Goal: Check status: Check status

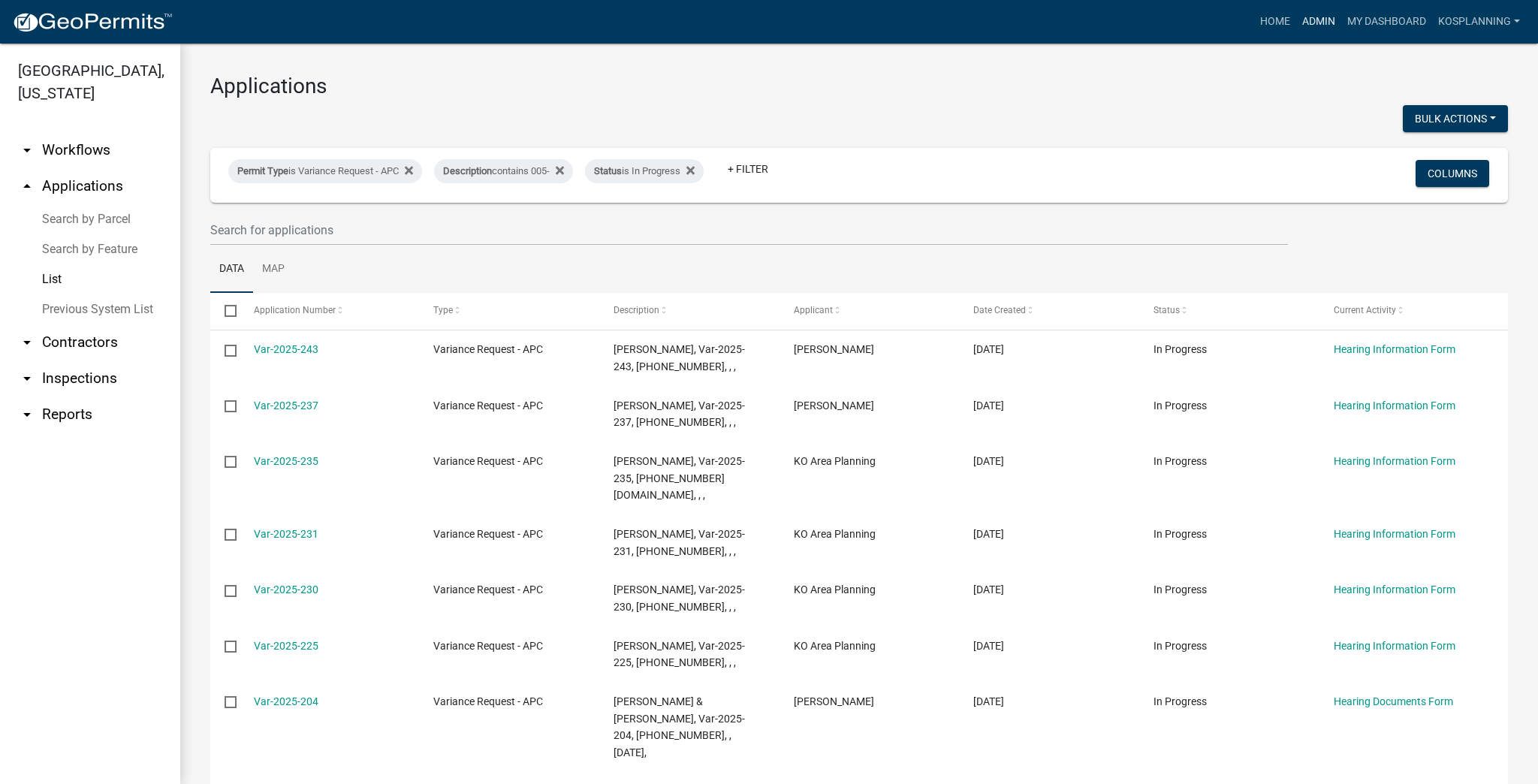
click at [767, 19] on link "Admin" at bounding box center [1318, 22] width 45 height 29
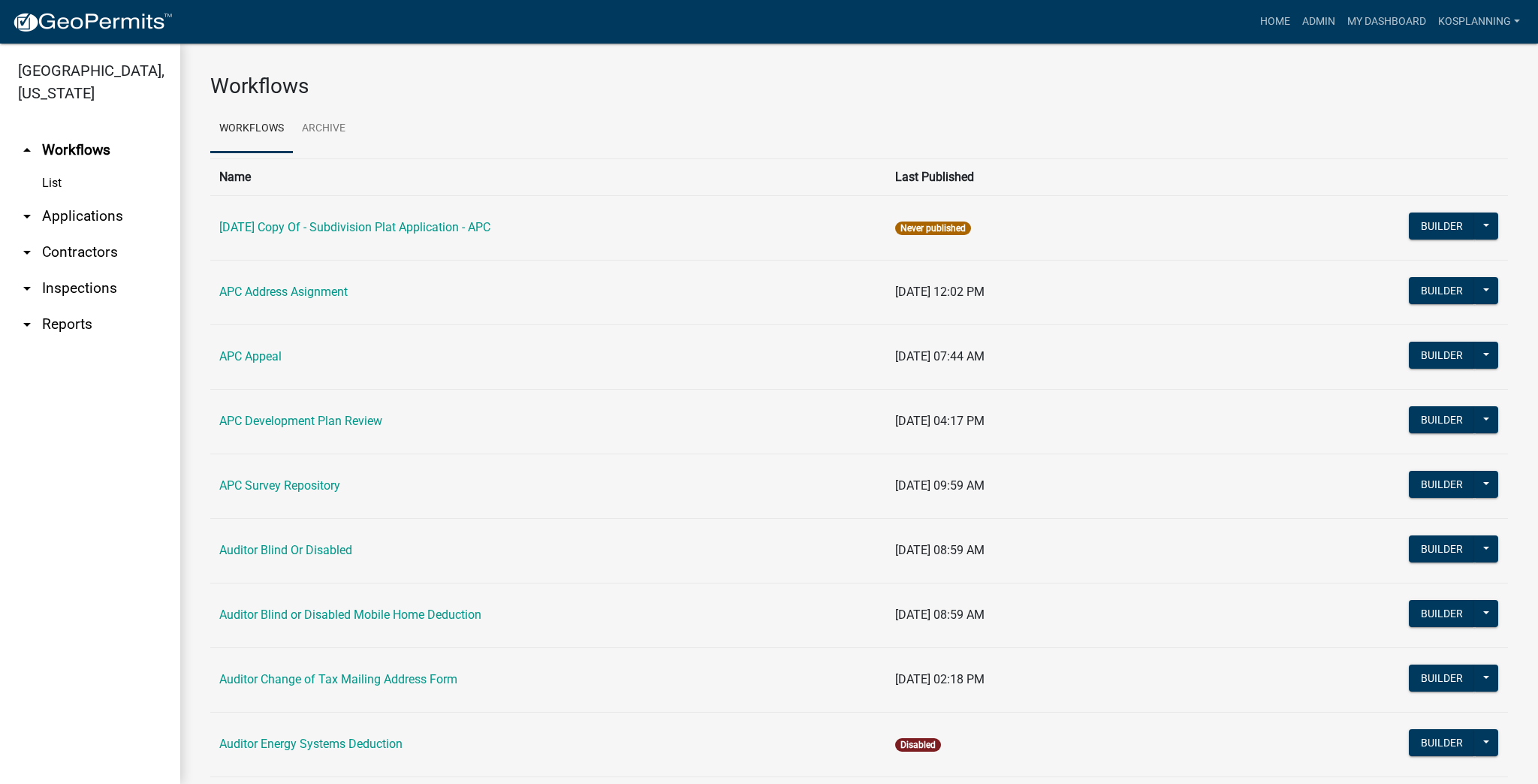
click at [60, 214] on link "arrow_drop_down Applications" at bounding box center [90, 217] width 180 height 36
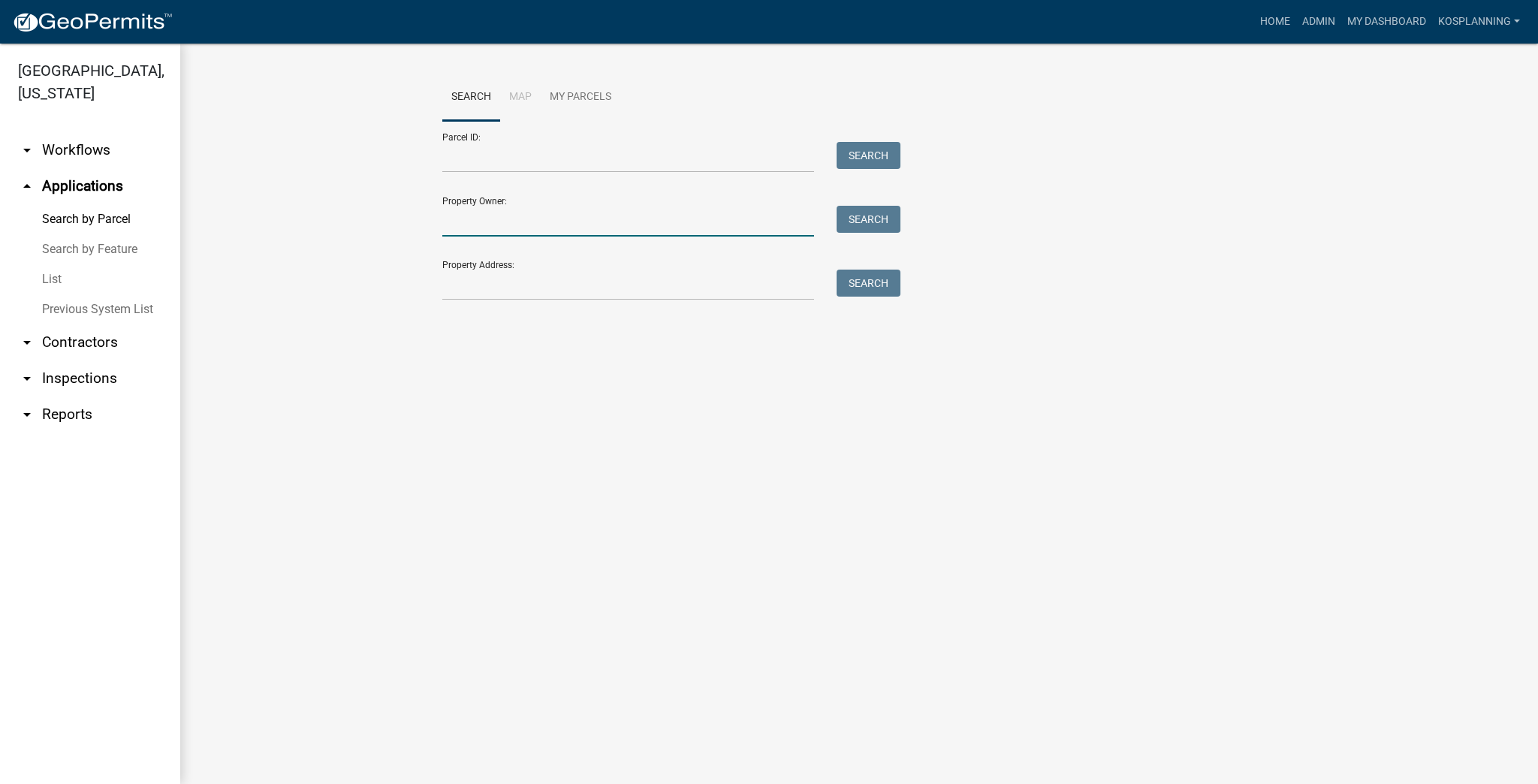
click at [511, 216] on input "Property Owner:" at bounding box center [628, 221] width 372 height 31
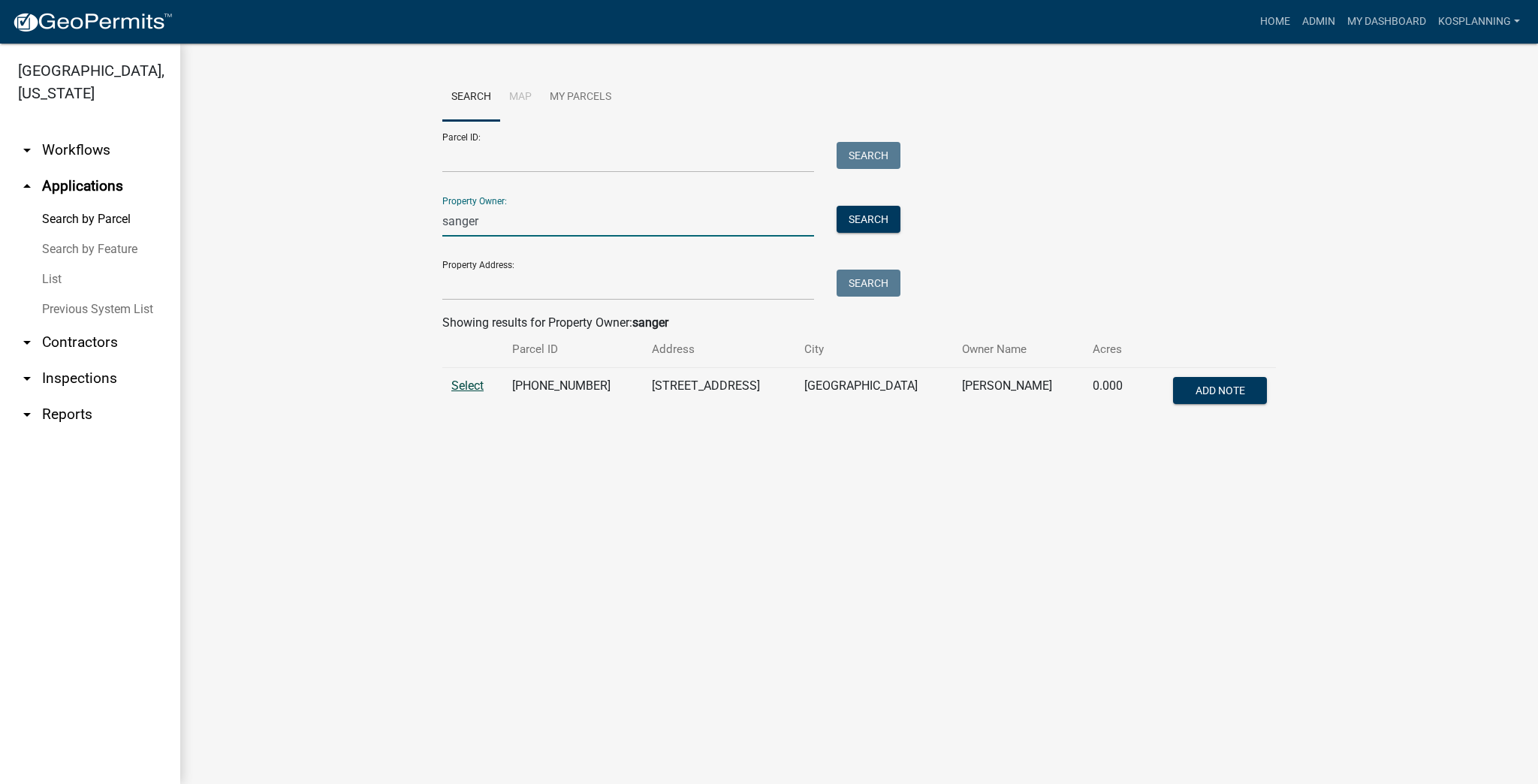
type input "sanger"
click at [472, 388] on span "Select" at bounding box center [468, 385] width 33 height 14
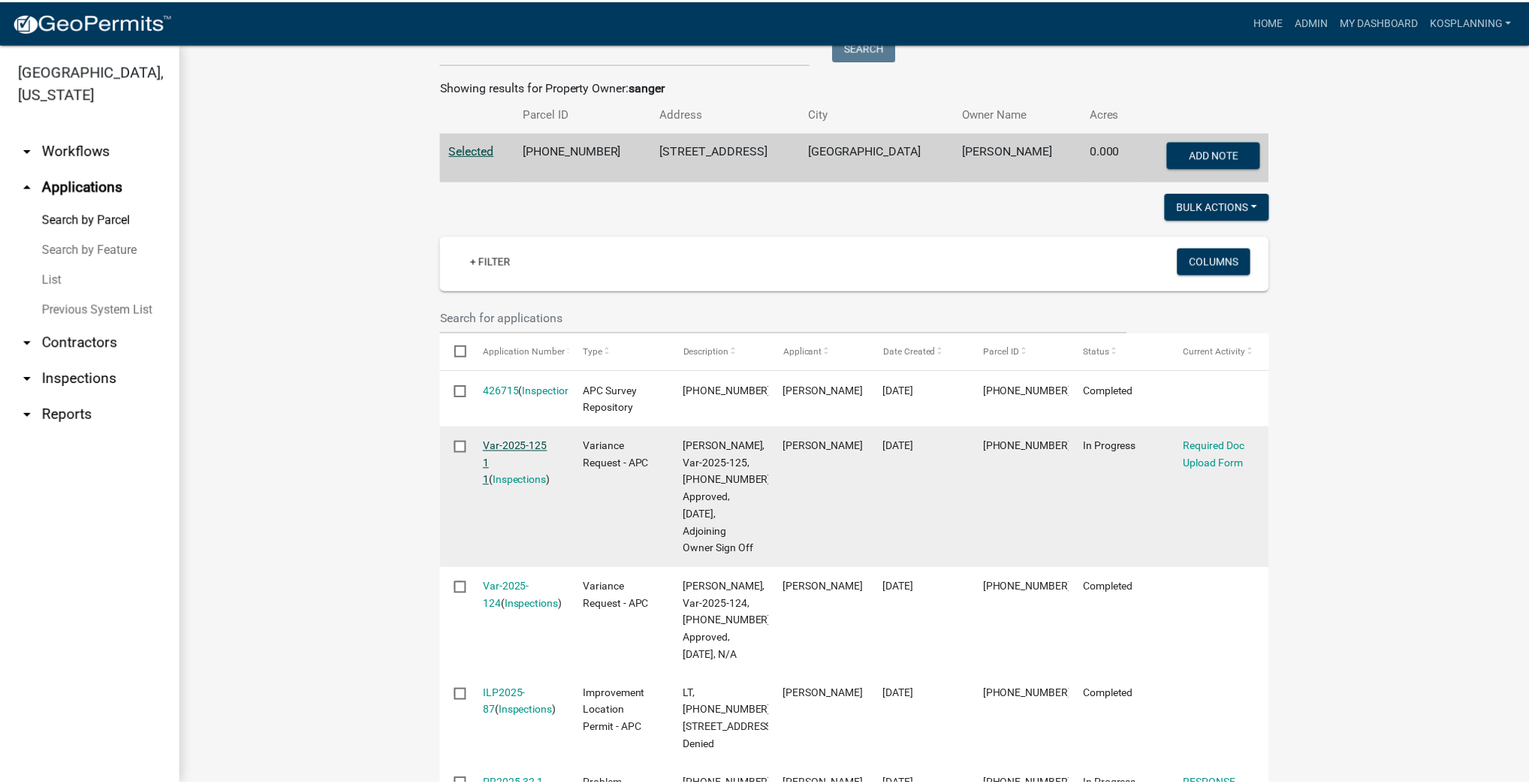
scroll to position [240, 0]
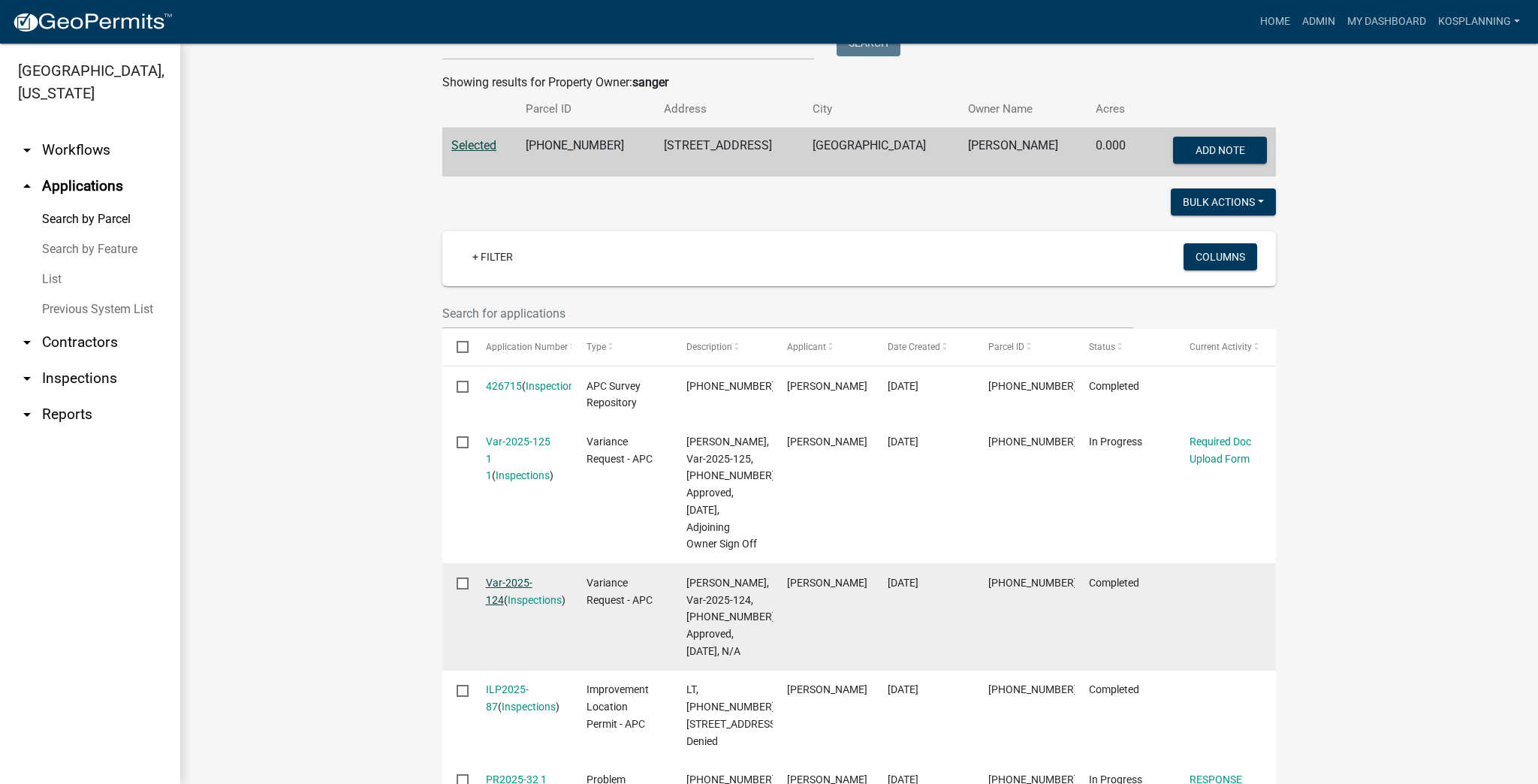
click at [509, 599] on link "Var-2025-124" at bounding box center [509, 591] width 47 height 30
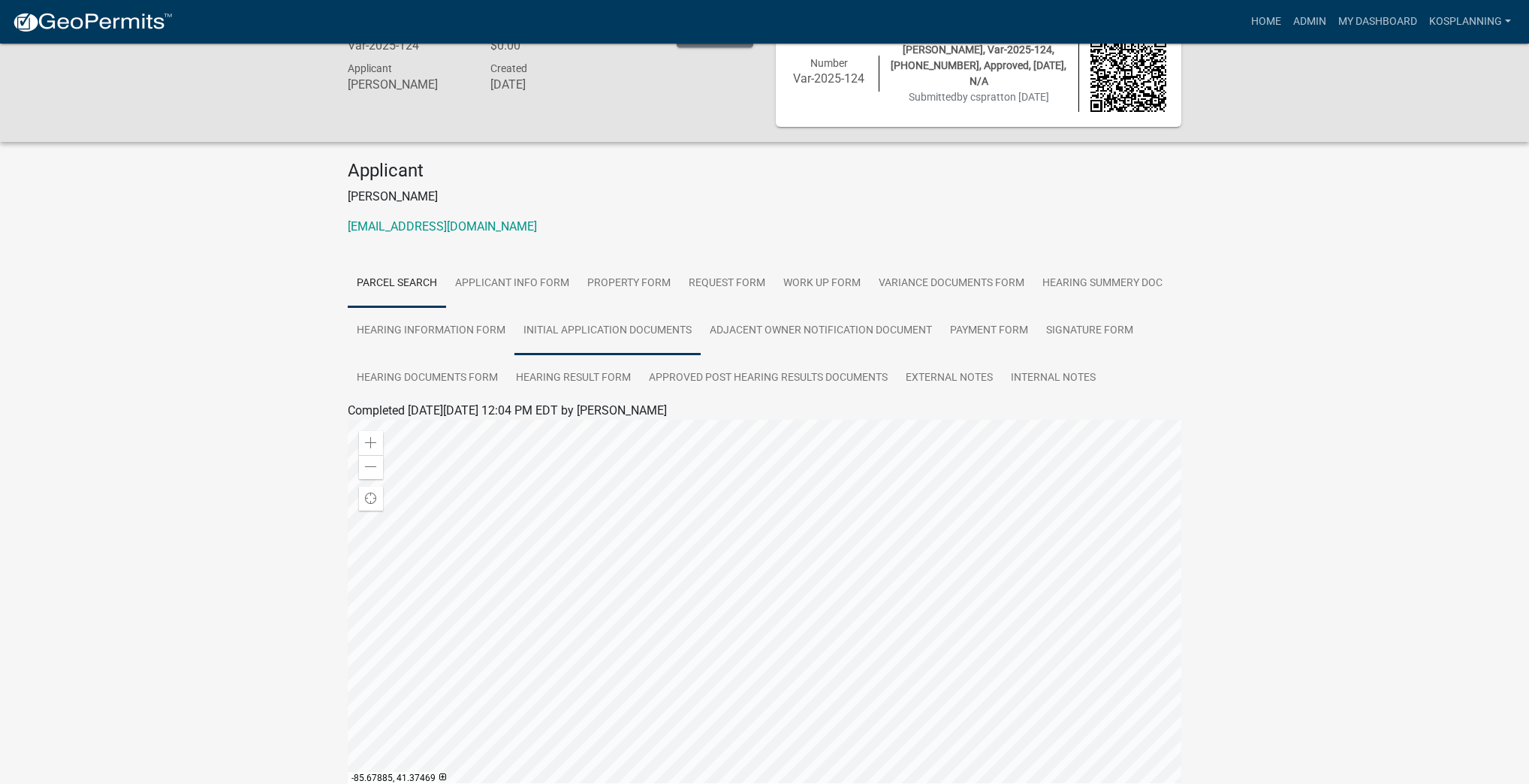
scroll to position [60, 0]
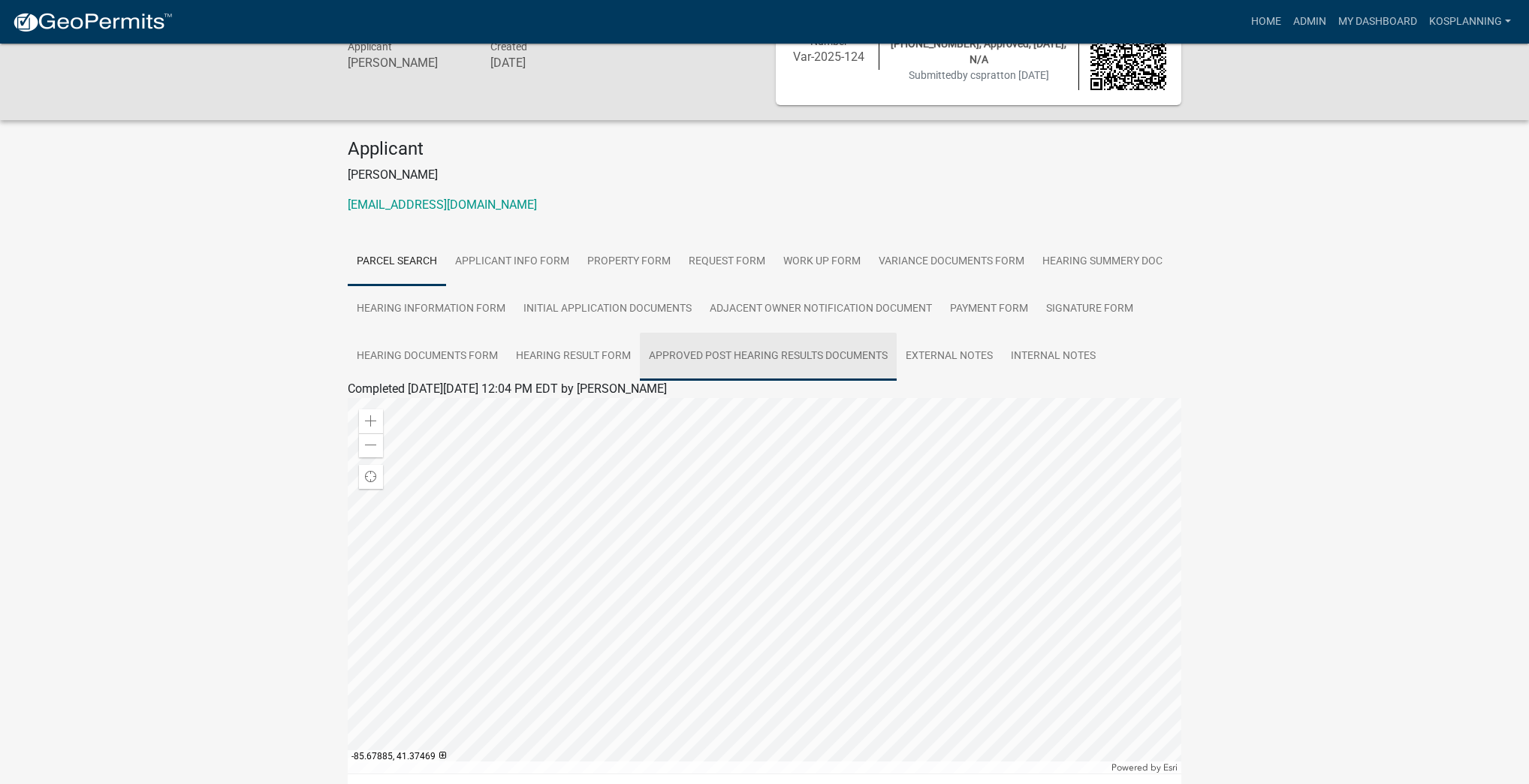
click at [767, 356] on link "Approved Post Hearing Results Documents" at bounding box center [768, 357] width 257 height 48
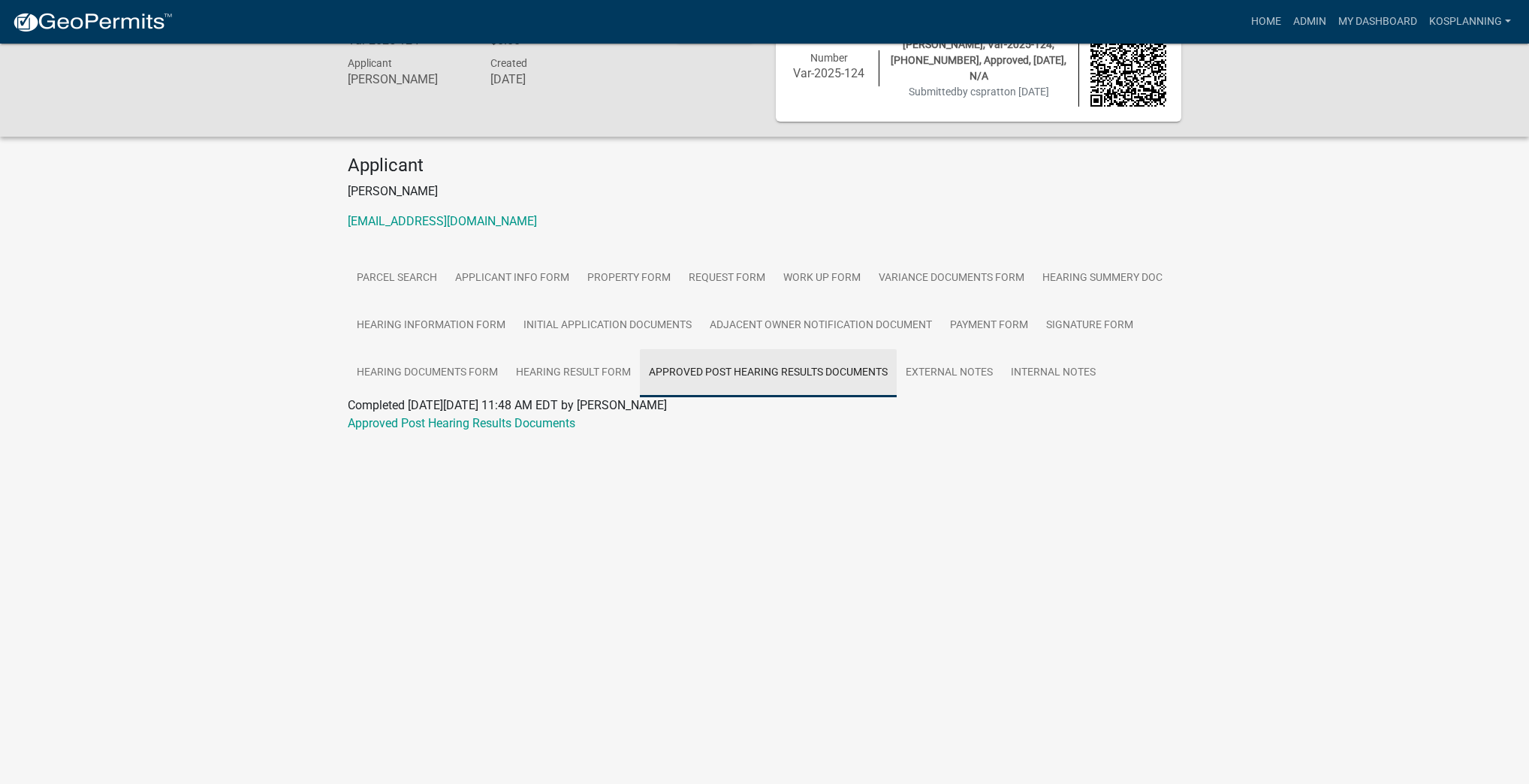
scroll to position [43, 0]
click at [491, 421] on link "Approved Post Hearing Results Documents" at bounding box center [461, 422] width 227 height 14
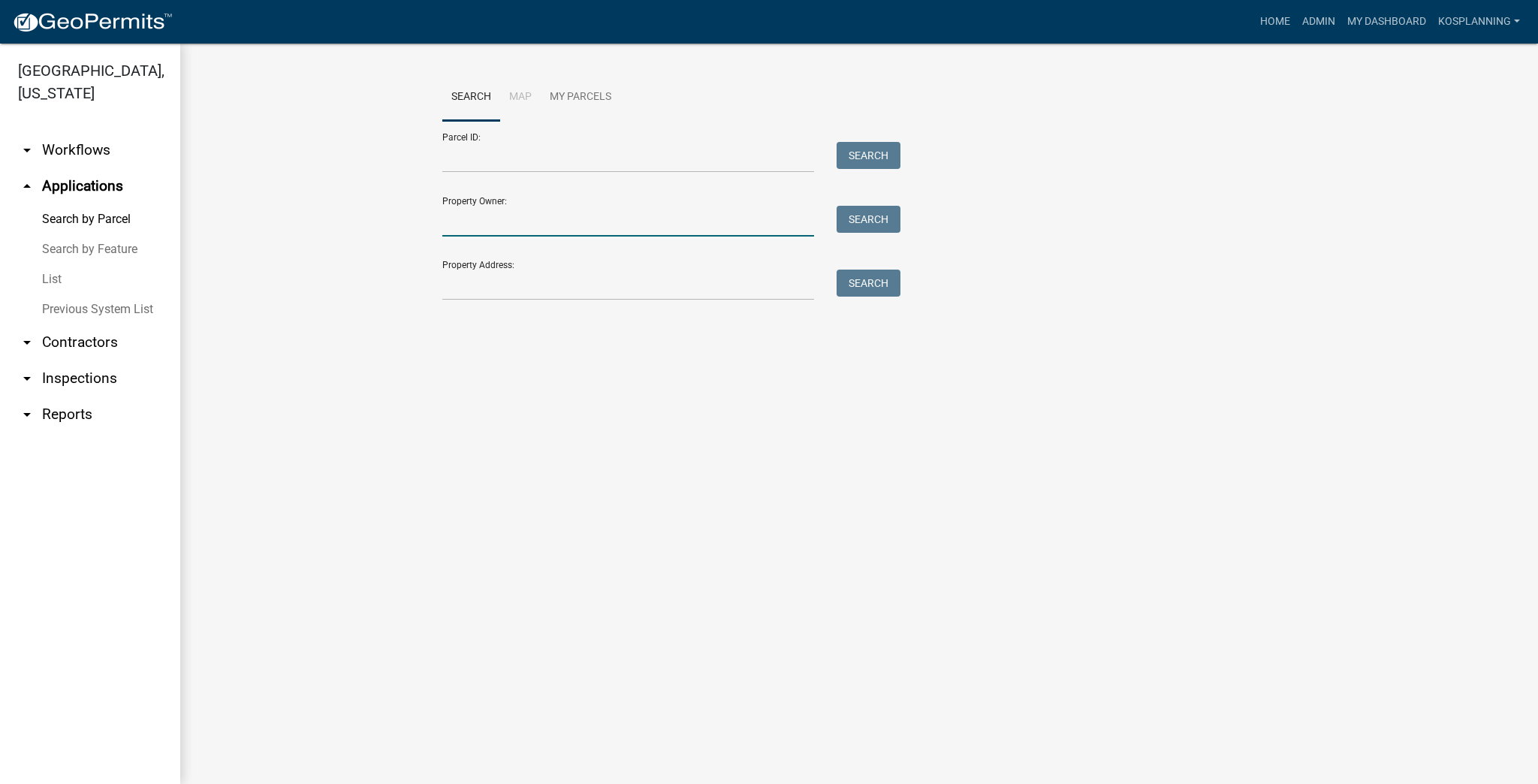
click at [628, 224] on input "Property Owner:" at bounding box center [628, 221] width 372 height 31
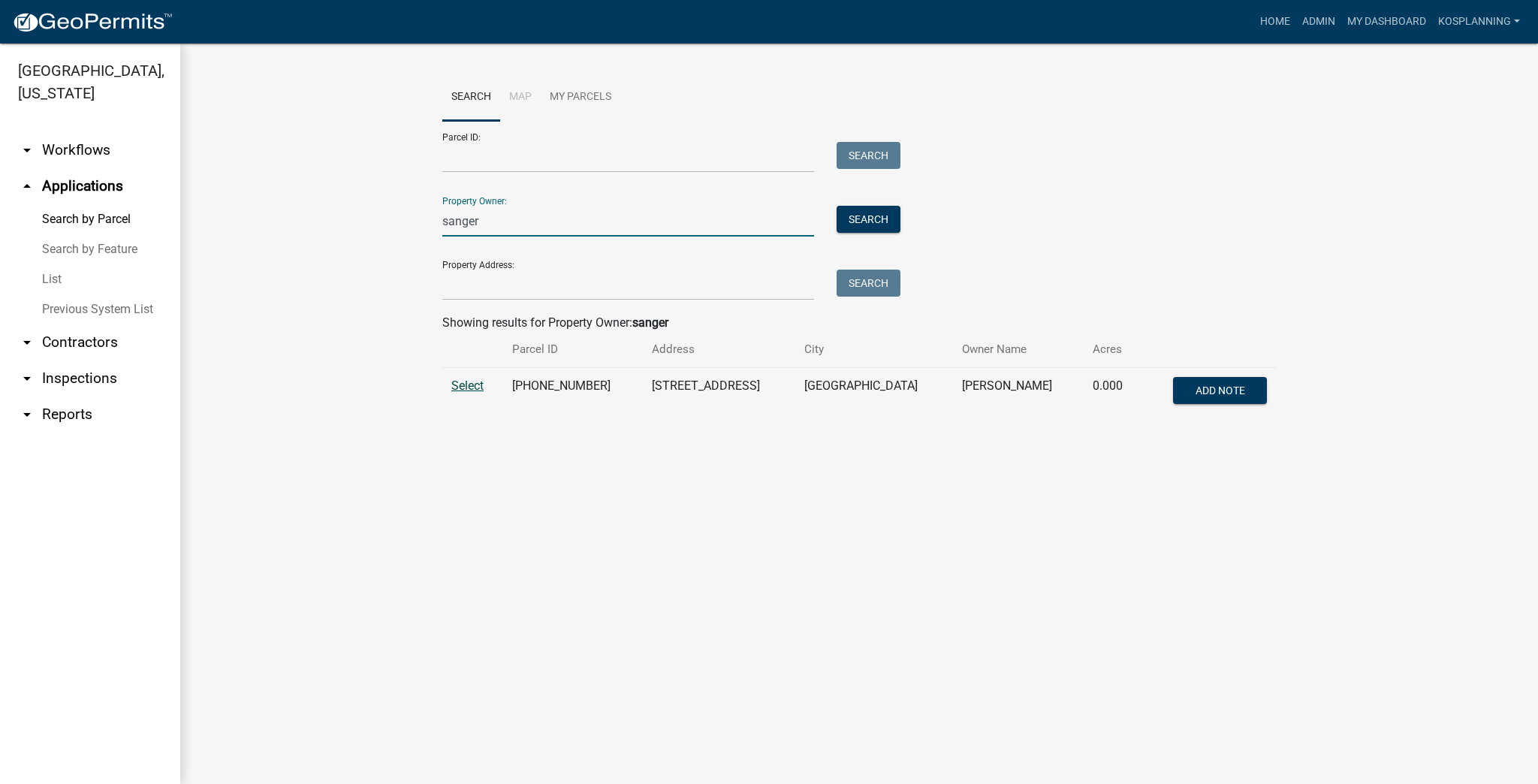
type input "sanger"
click at [463, 392] on span "Select" at bounding box center [468, 385] width 33 height 14
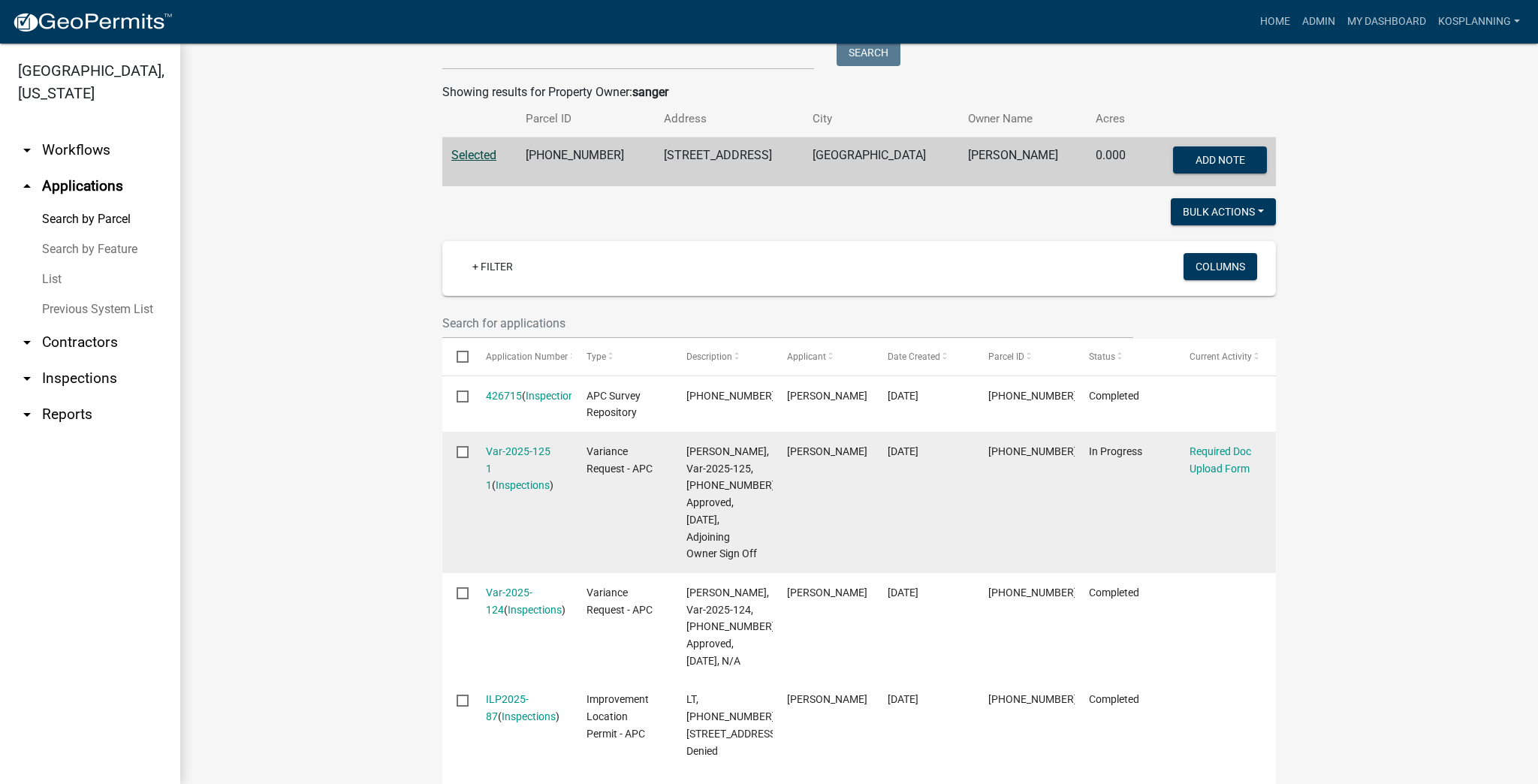
scroll to position [360, 0]
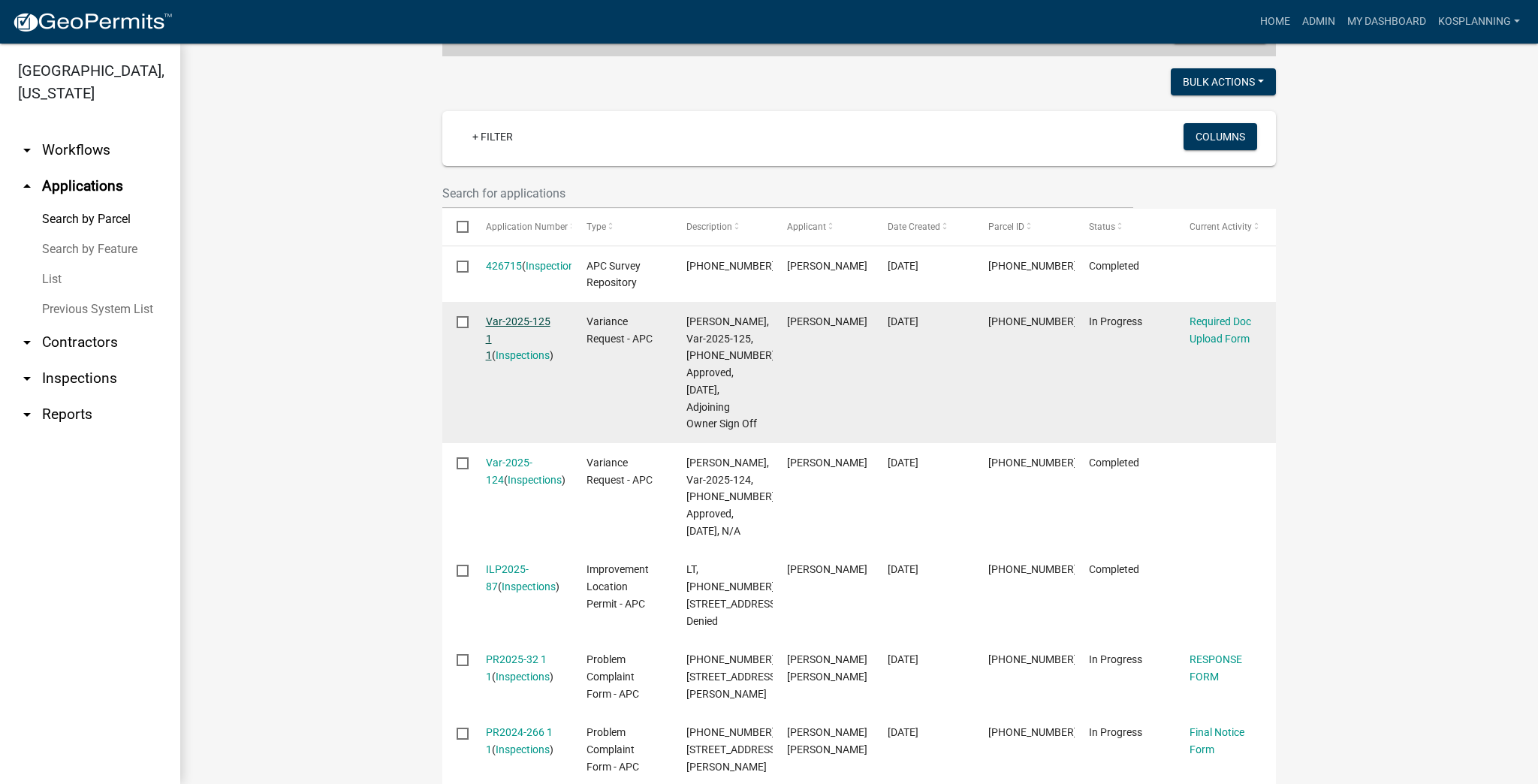
click at [519, 319] on link "Var-2025-125 1 1" at bounding box center [517, 339] width 64 height 47
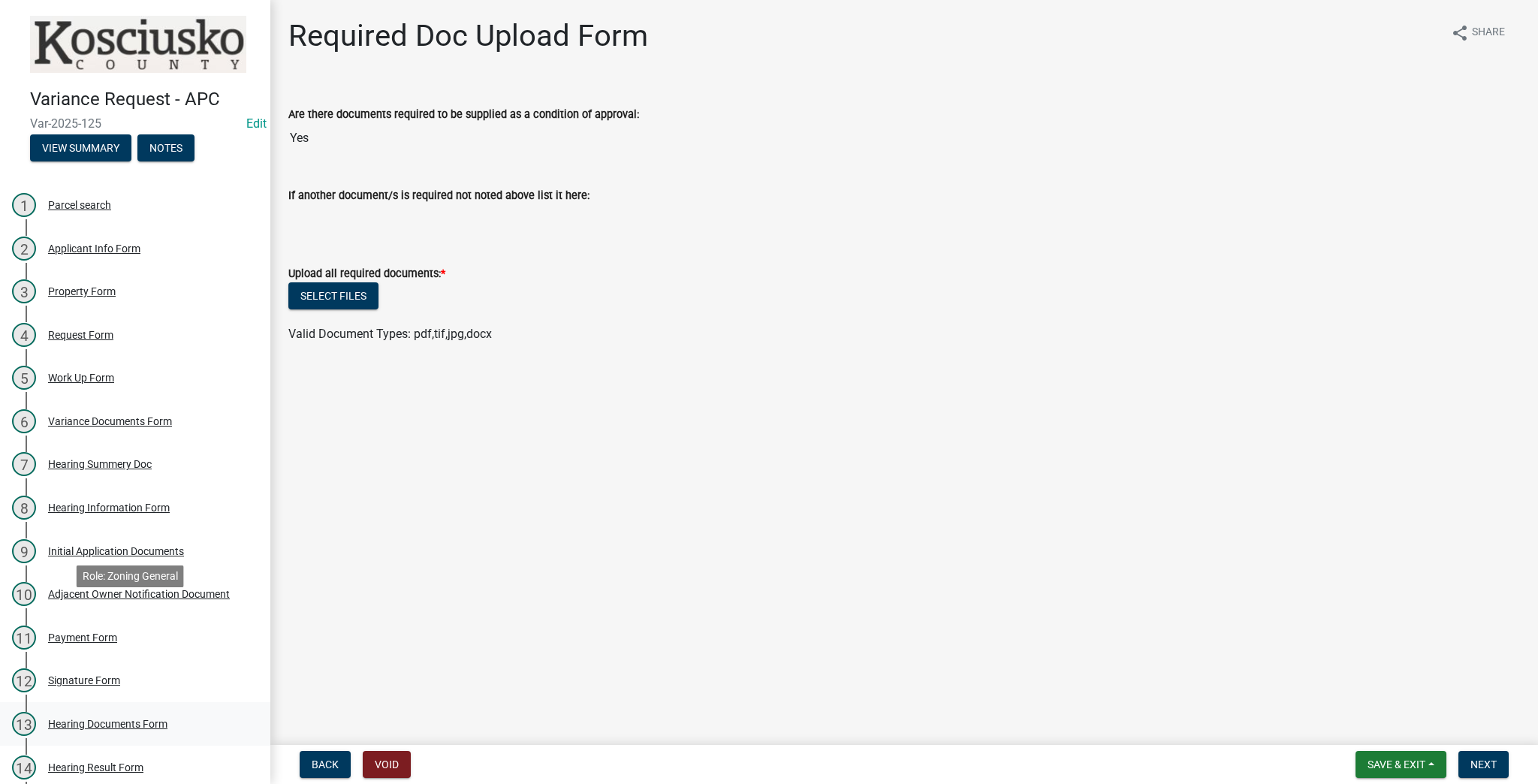
scroll to position [138, 0]
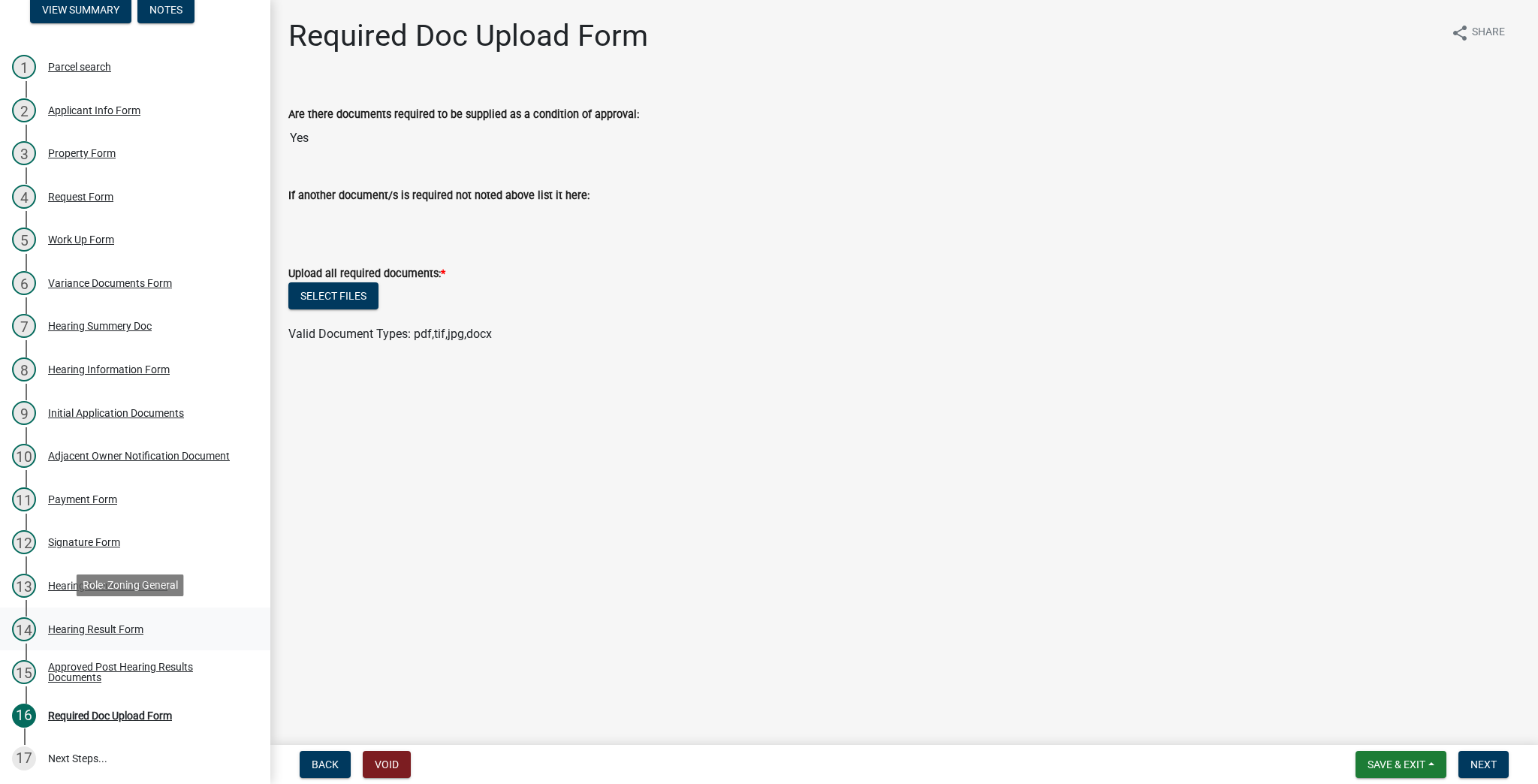
click at [106, 625] on div "Hearing Result Form" at bounding box center [95, 629] width 95 height 11
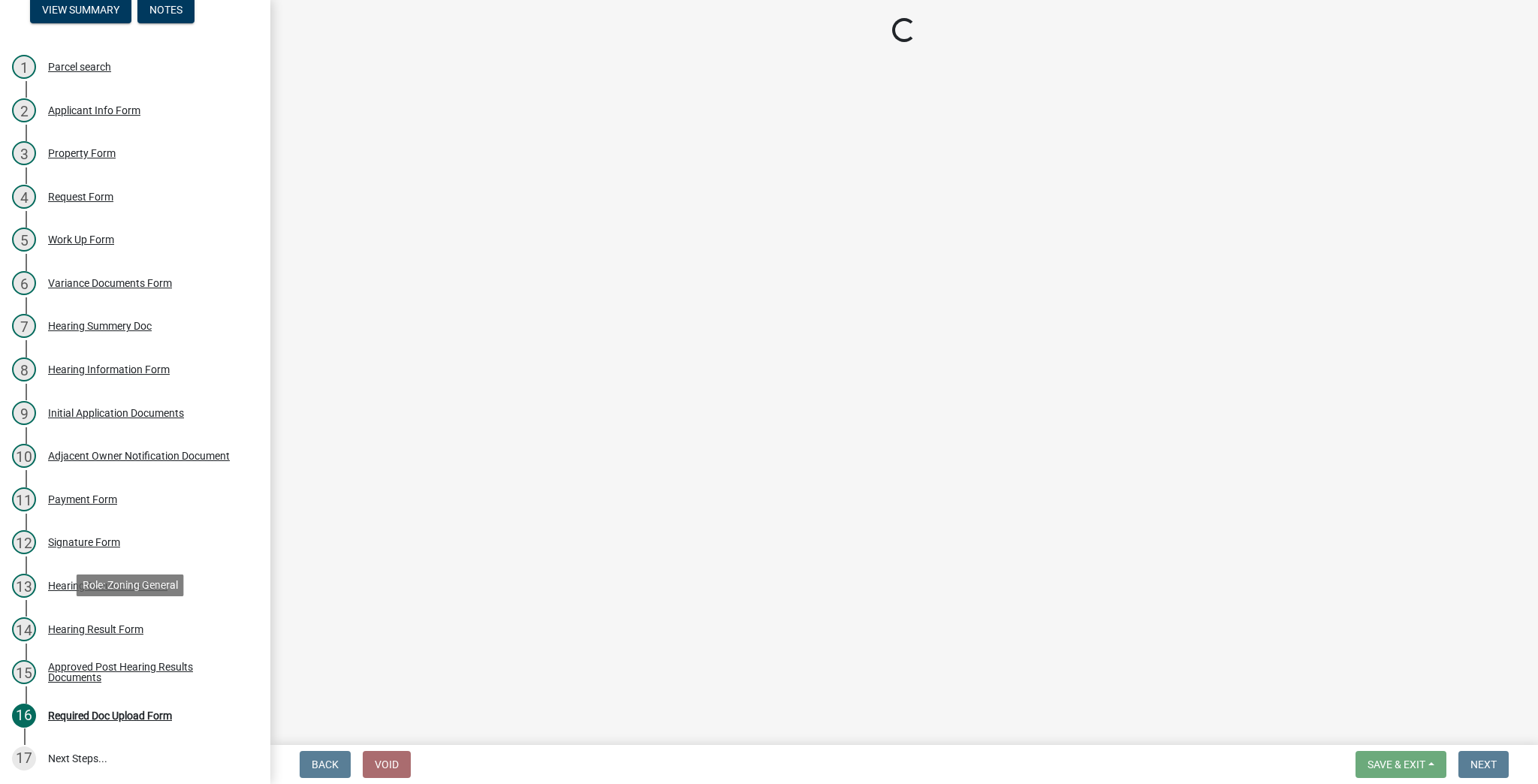
select select "808690c7-bf4f-4afa-b87c-7c10797e051c"
select select "ff6cc449-edf6-45e5-9fe1-01429fdc05a7"
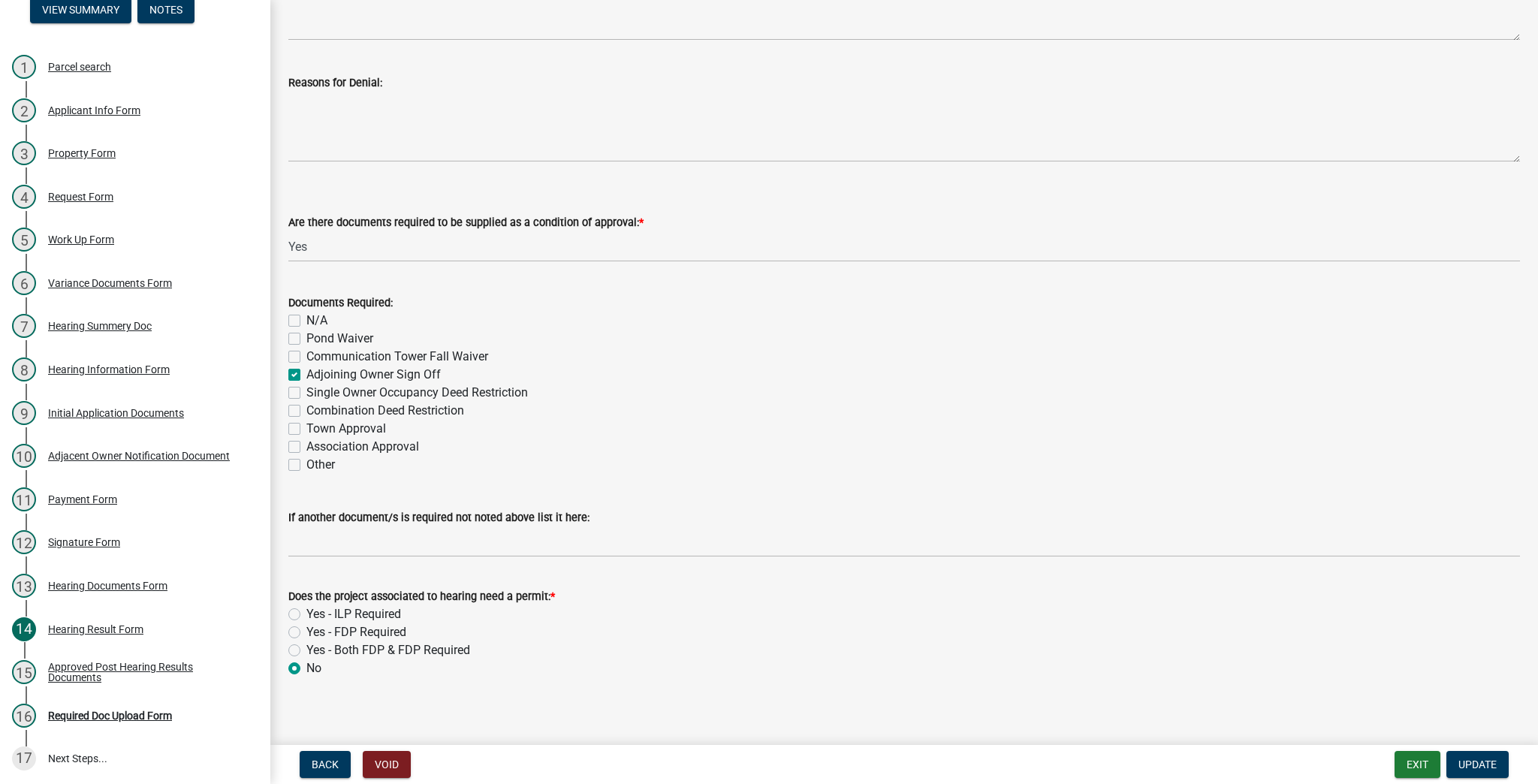
scroll to position [513, 0]
